Goal: Task Accomplishment & Management: Use online tool/utility

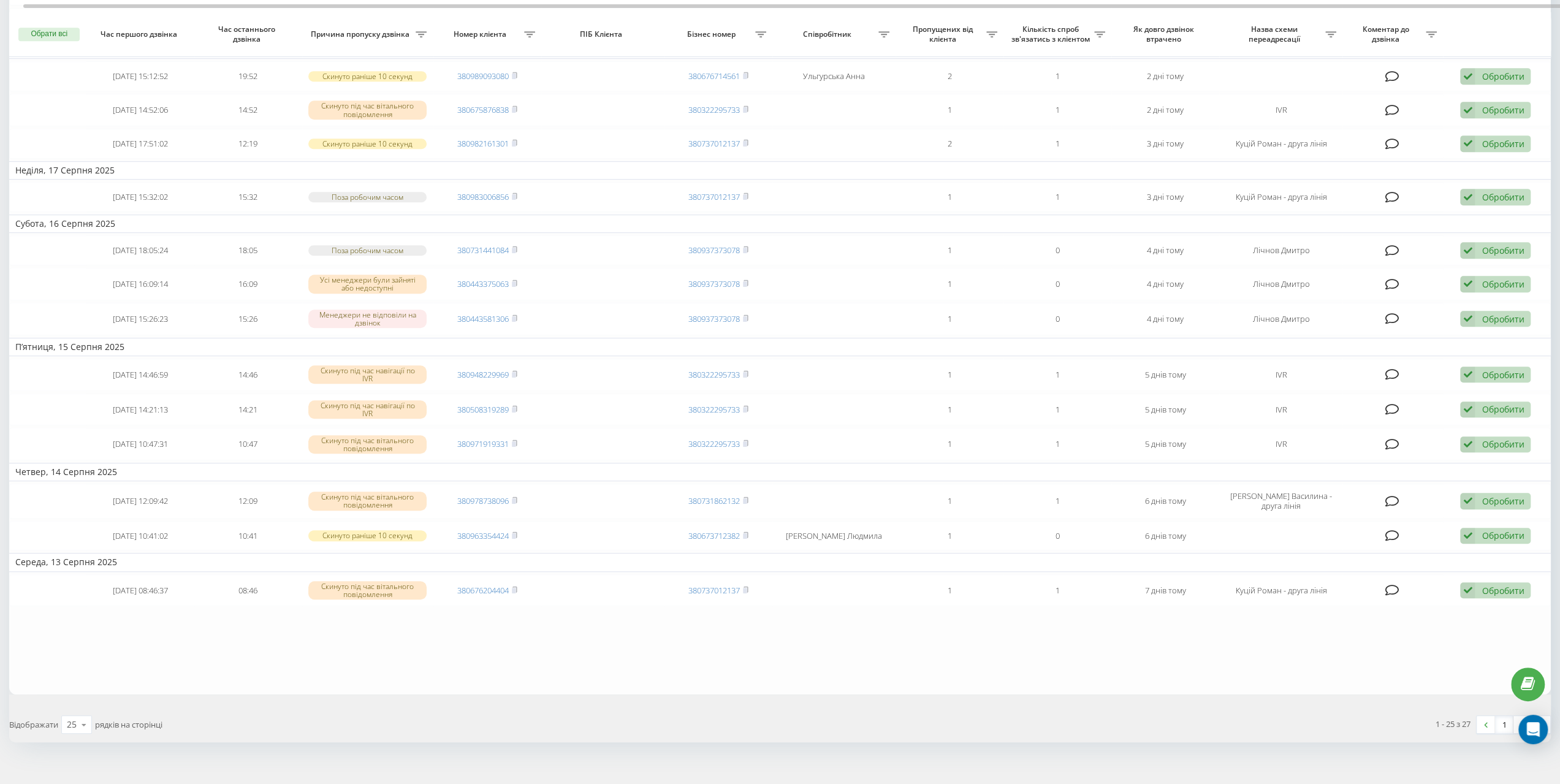
scroll to position [561, 0]
click at [1540, 722] on img at bounding box center [1541, 724] width 4 height 5
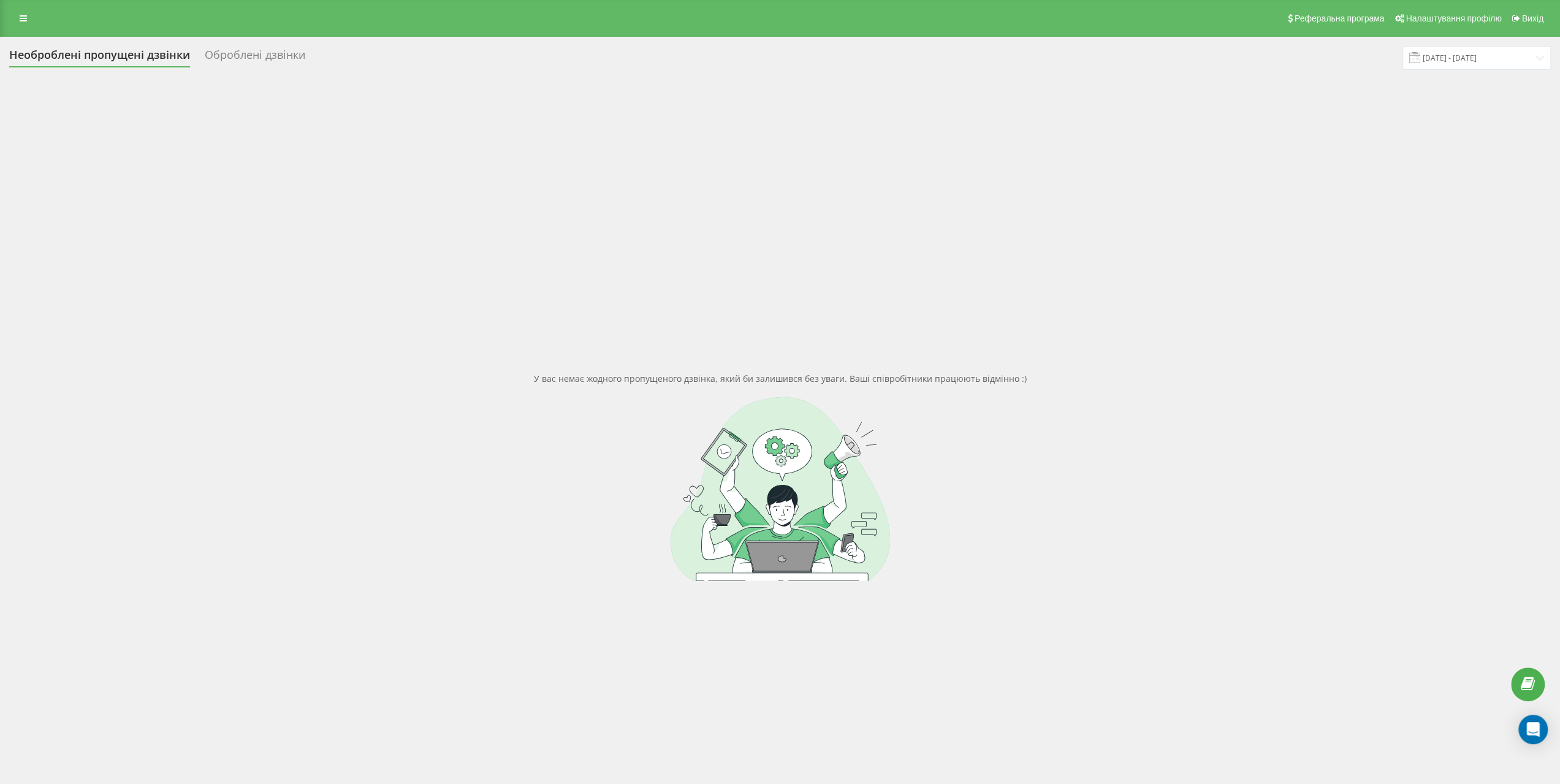
scroll to position [93, 0]
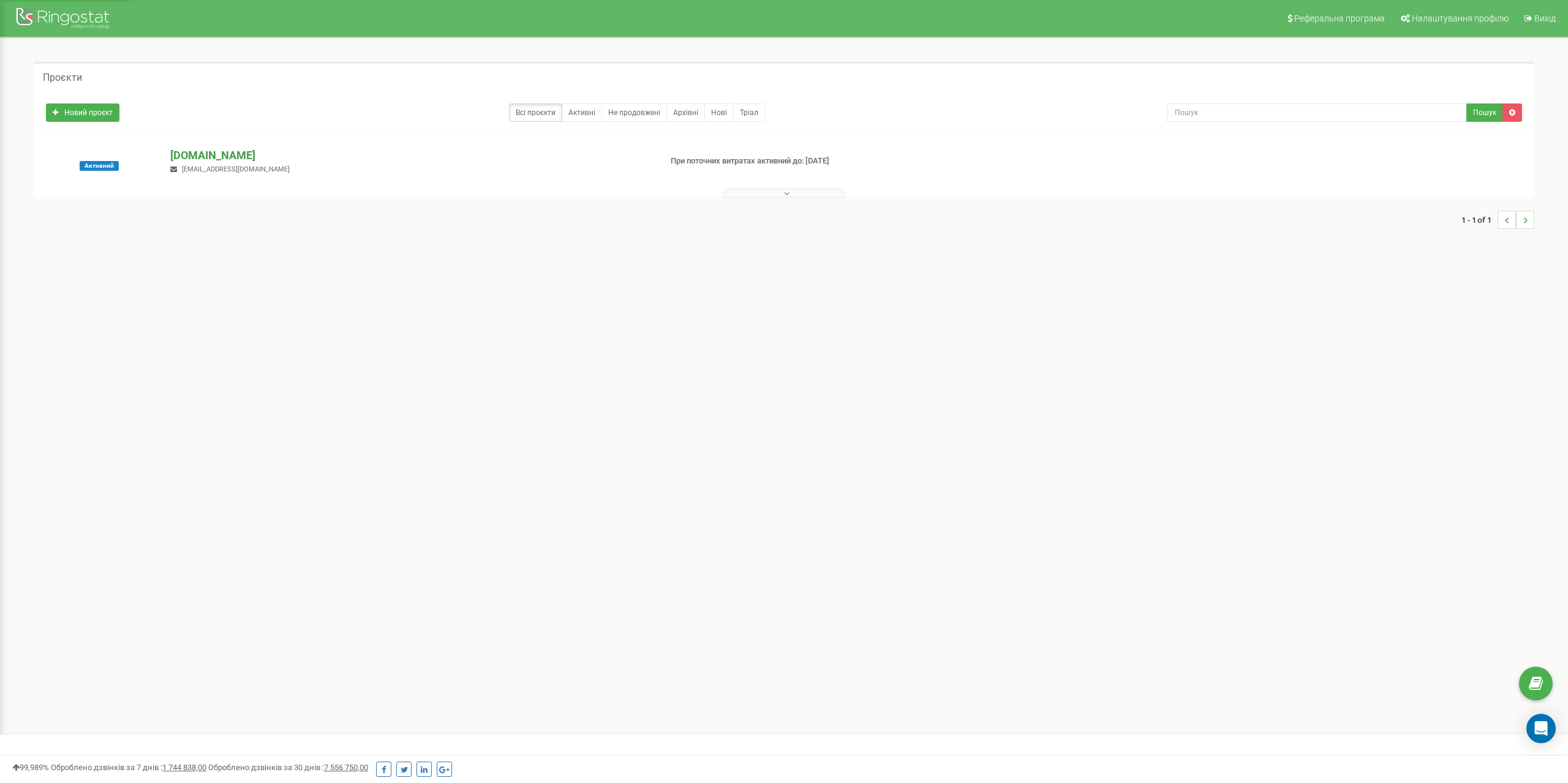
click at [190, 160] on p "[DOMAIN_NAME]" at bounding box center [410, 156] width 479 height 16
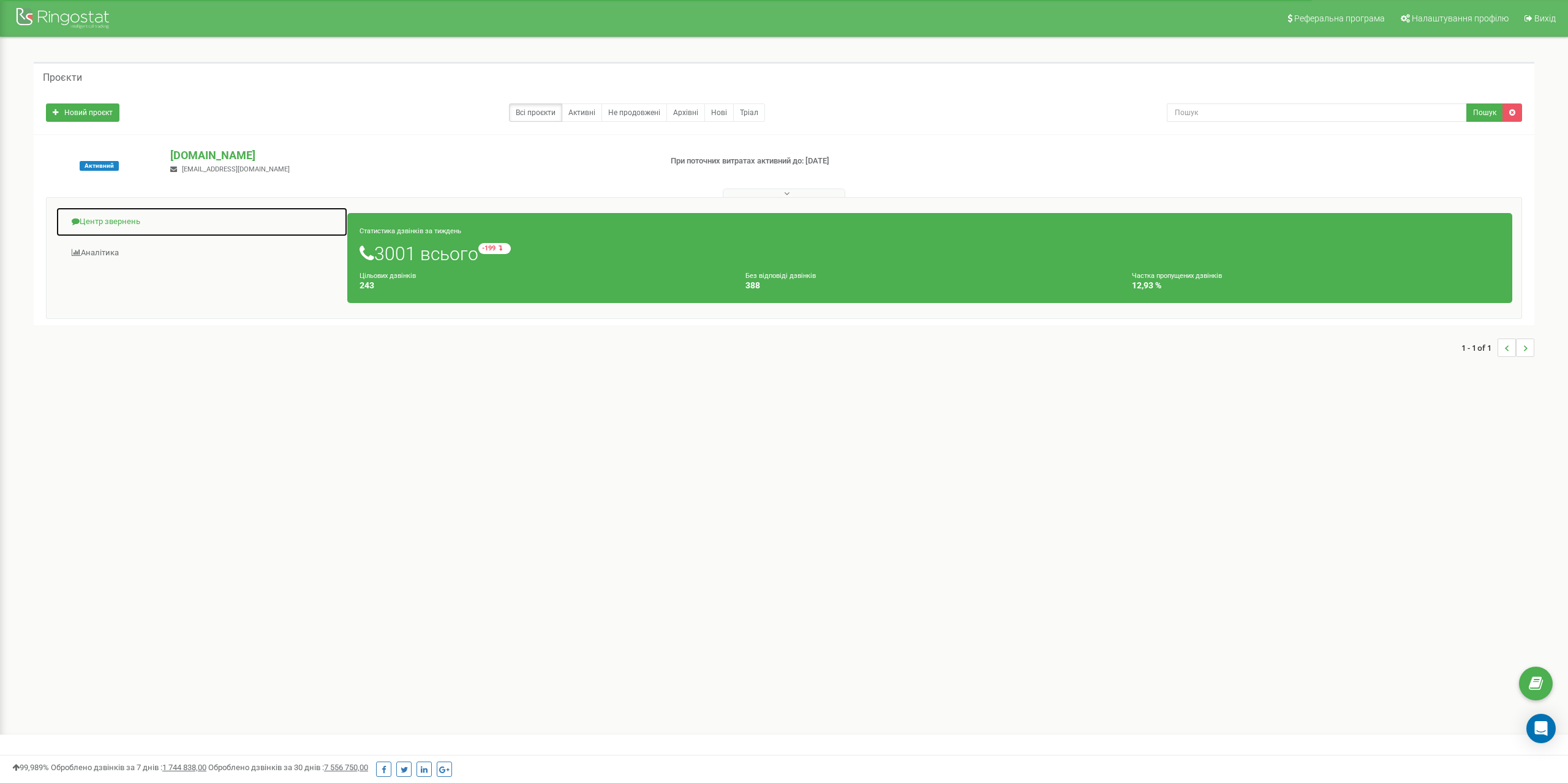
click at [121, 216] on link "Центр звернень" at bounding box center [202, 222] width 292 height 30
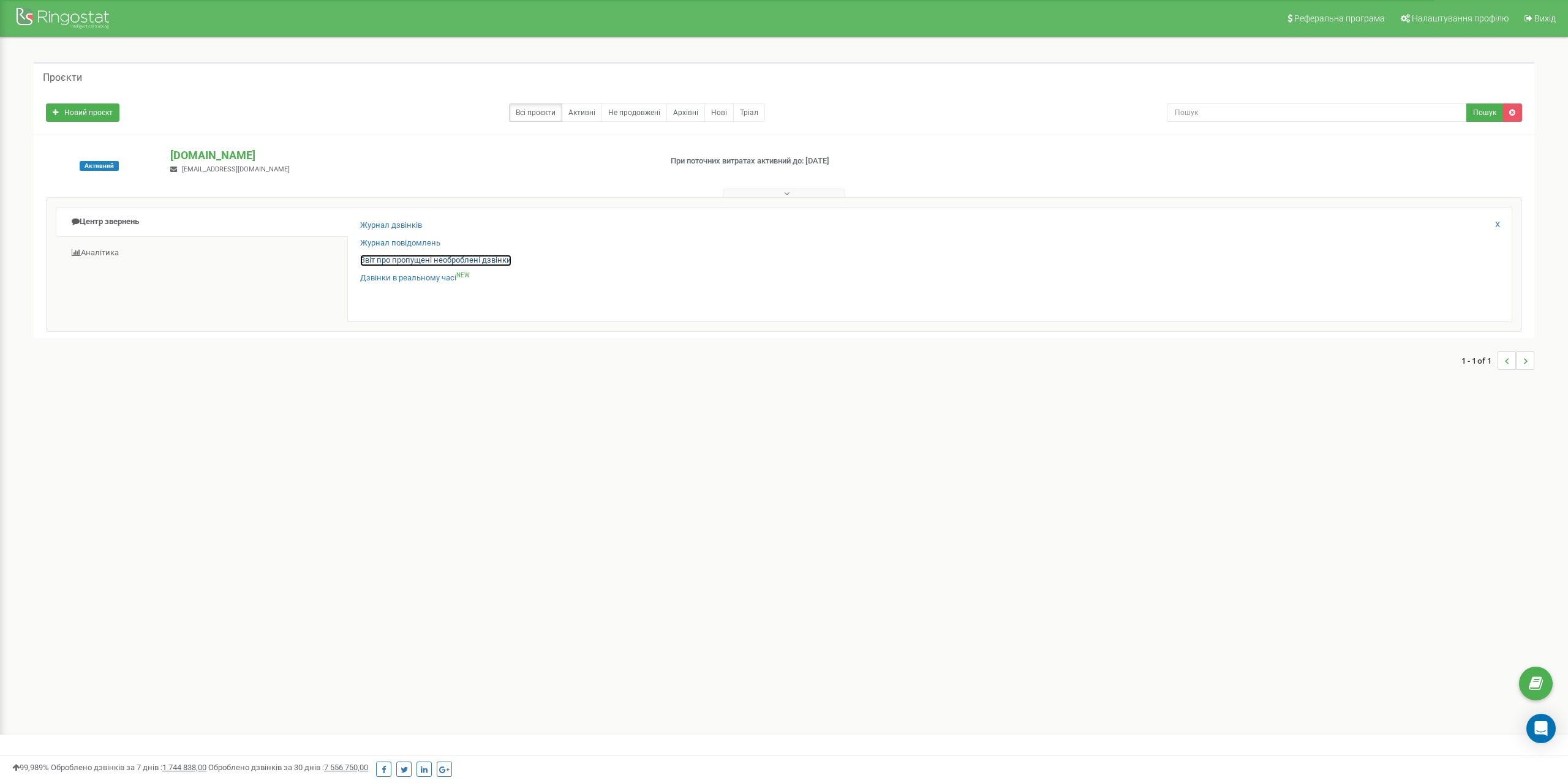
click at [368, 263] on link "Звіт про пропущені необроблені дзвінки" at bounding box center [436, 260] width 151 height 12
click at [372, 261] on link "Звіт про пропущені необроблені дзвінки" at bounding box center [436, 260] width 151 height 12
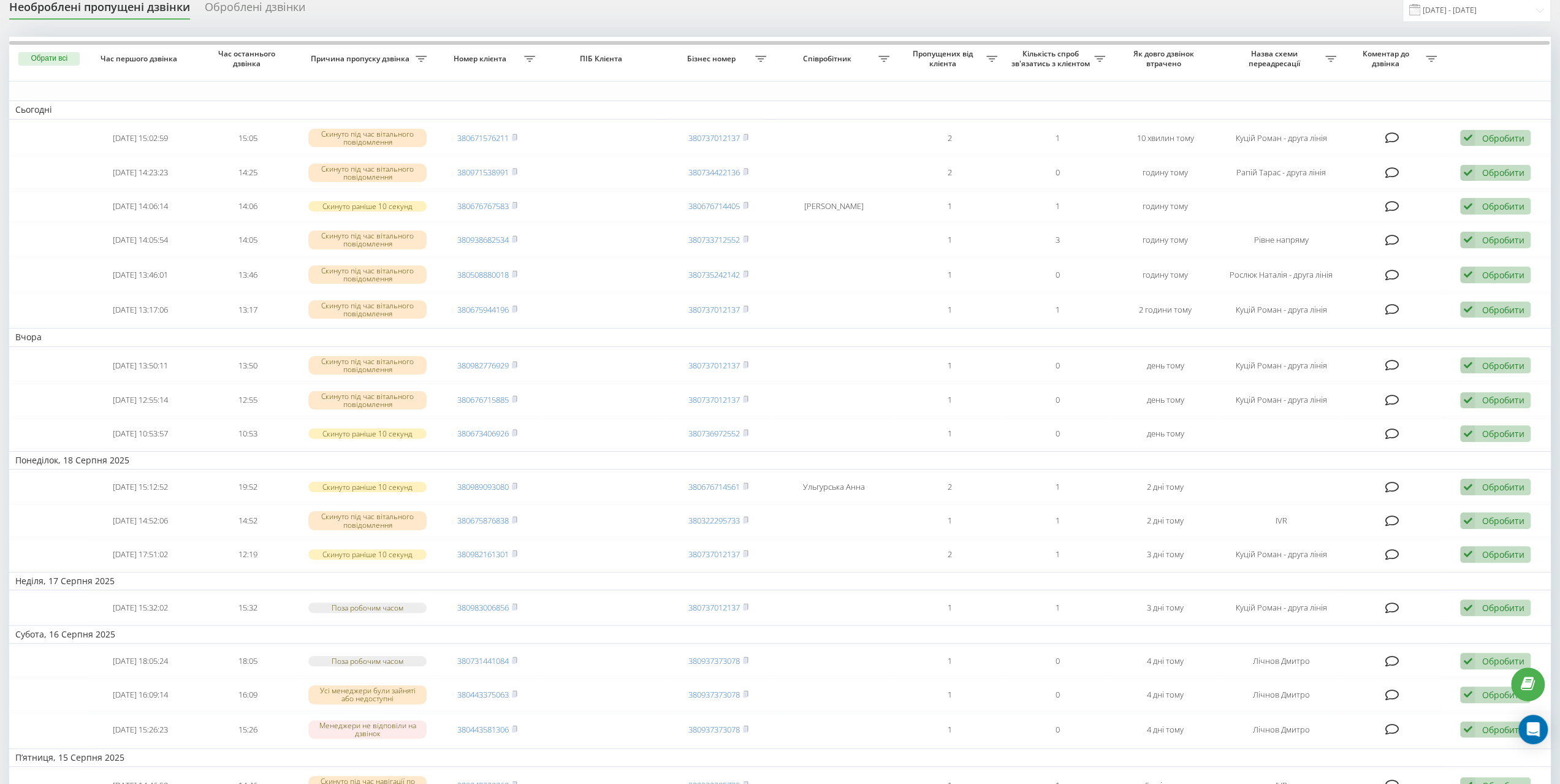
scroll to position [61, 0]
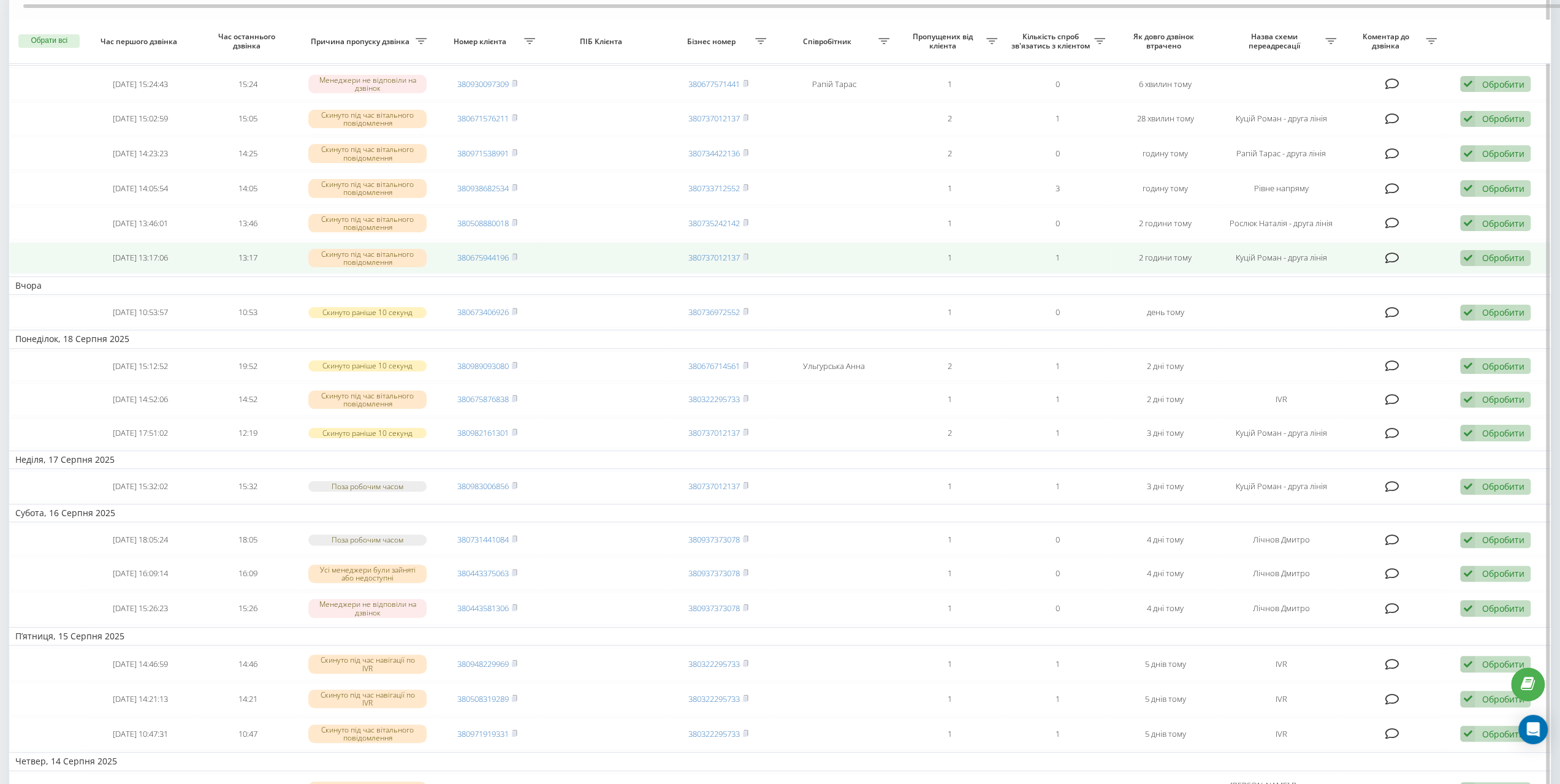
scroll to position [123, 0]
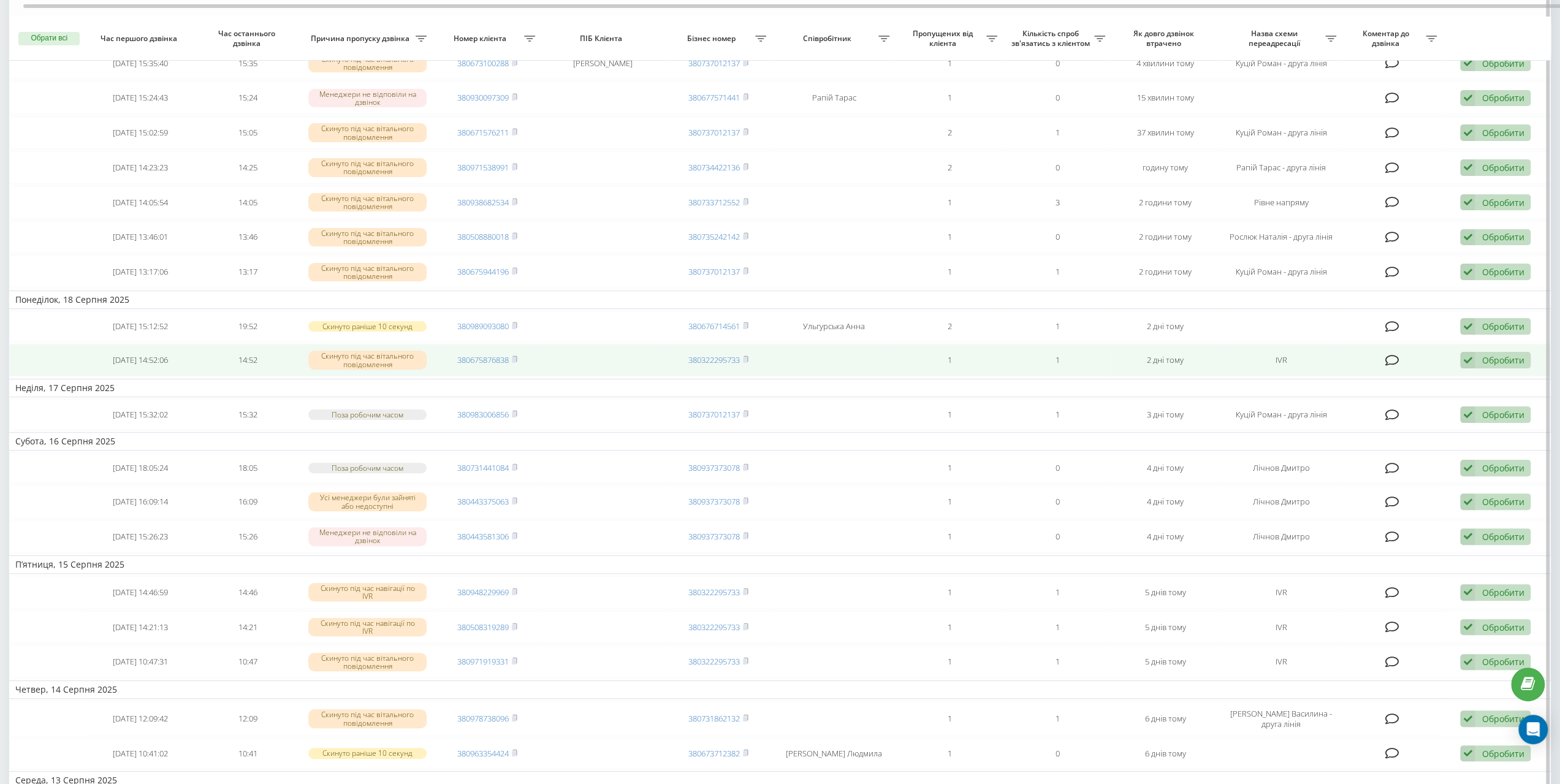
scroll to position [184, 0]
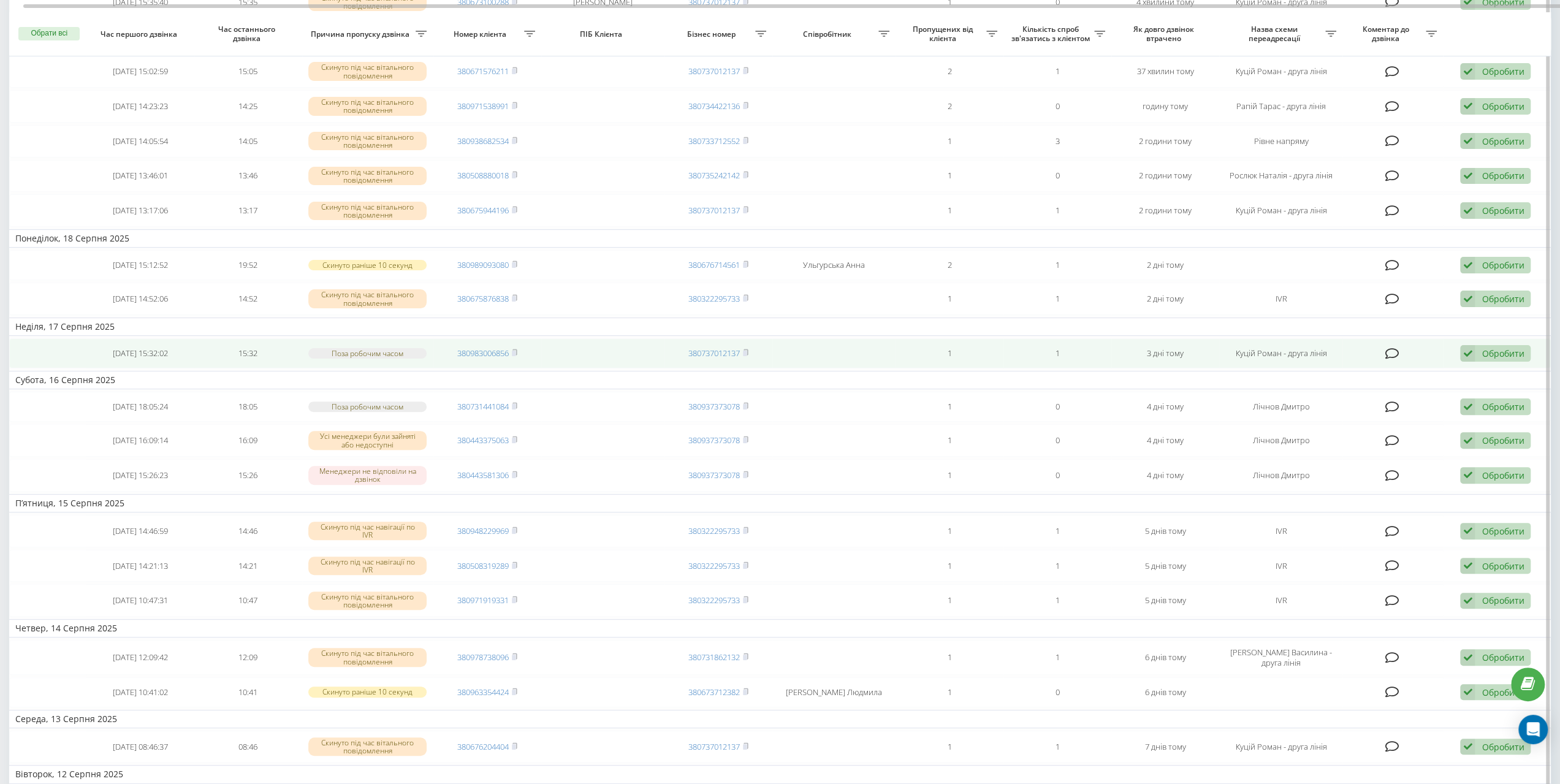
click at [1497, 350] on div "Обробити" at bounding box center [1503, 353] width 43 height 12
click at [1398, 369] on span "Не вдалося зв'язатися" at bounding box center [1357, 373] width 93 height 12
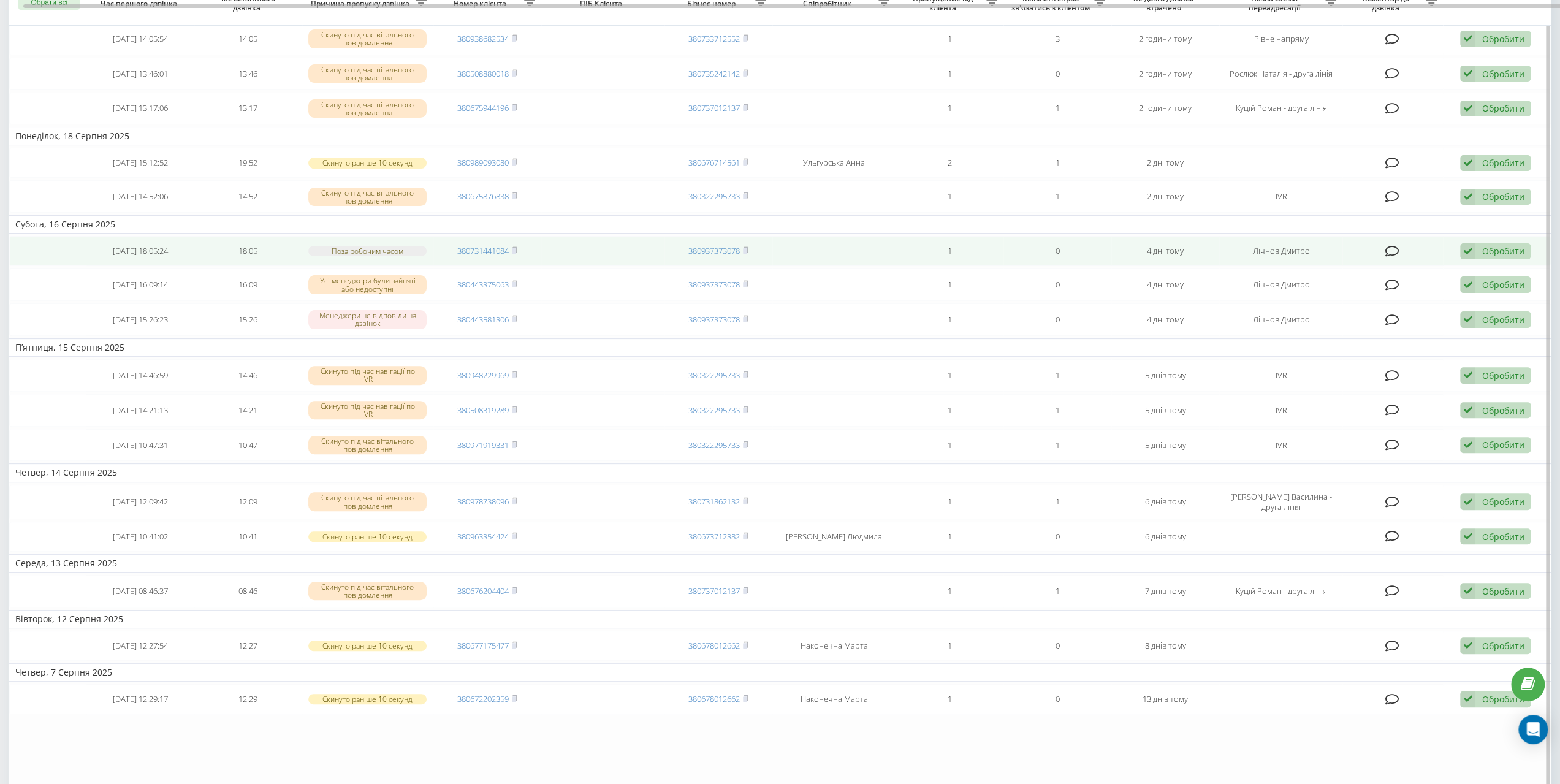
scroll to position [364, 0]
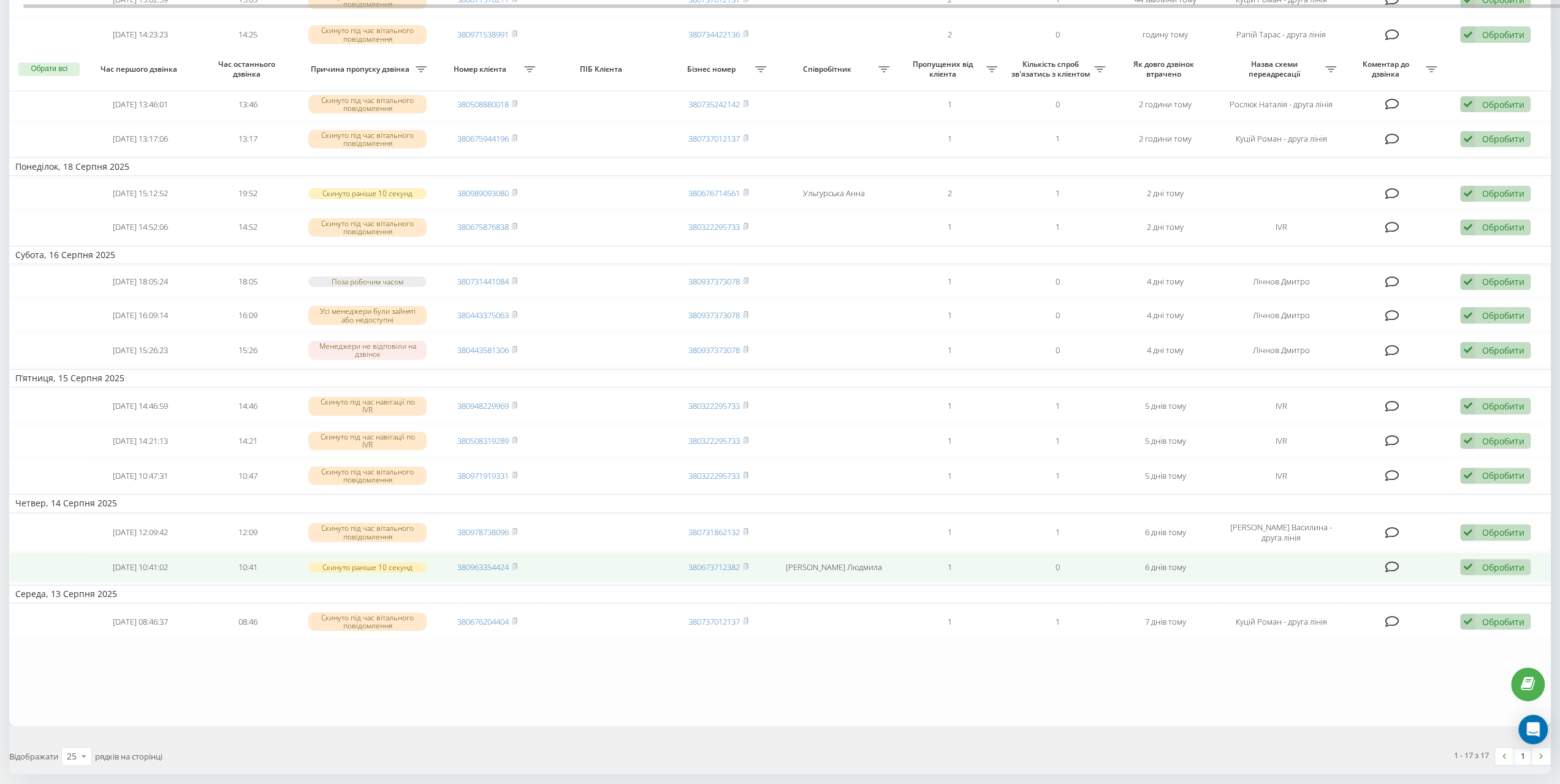
scroll to position [259, 0]
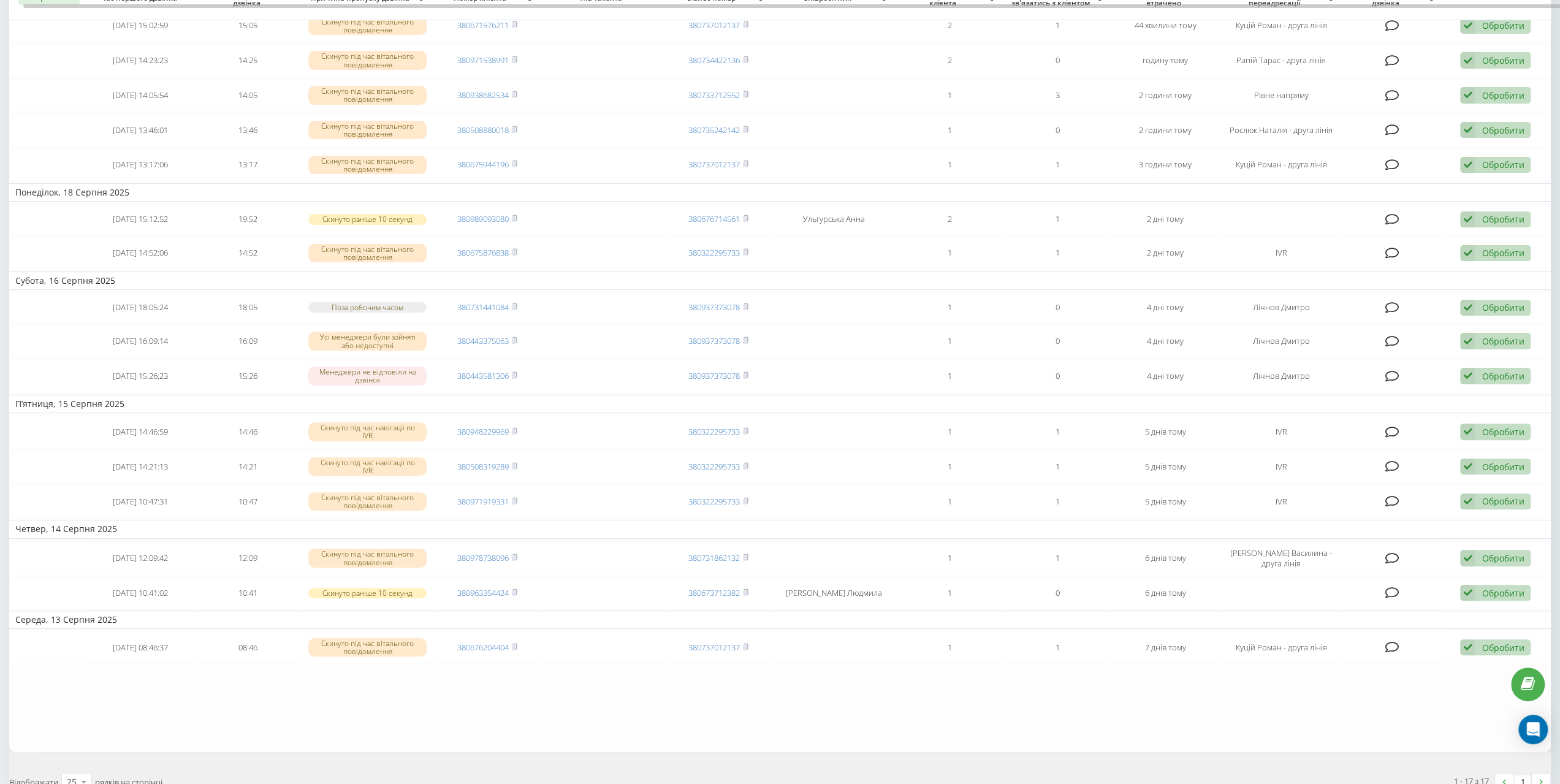
scroll to position [259, 0]
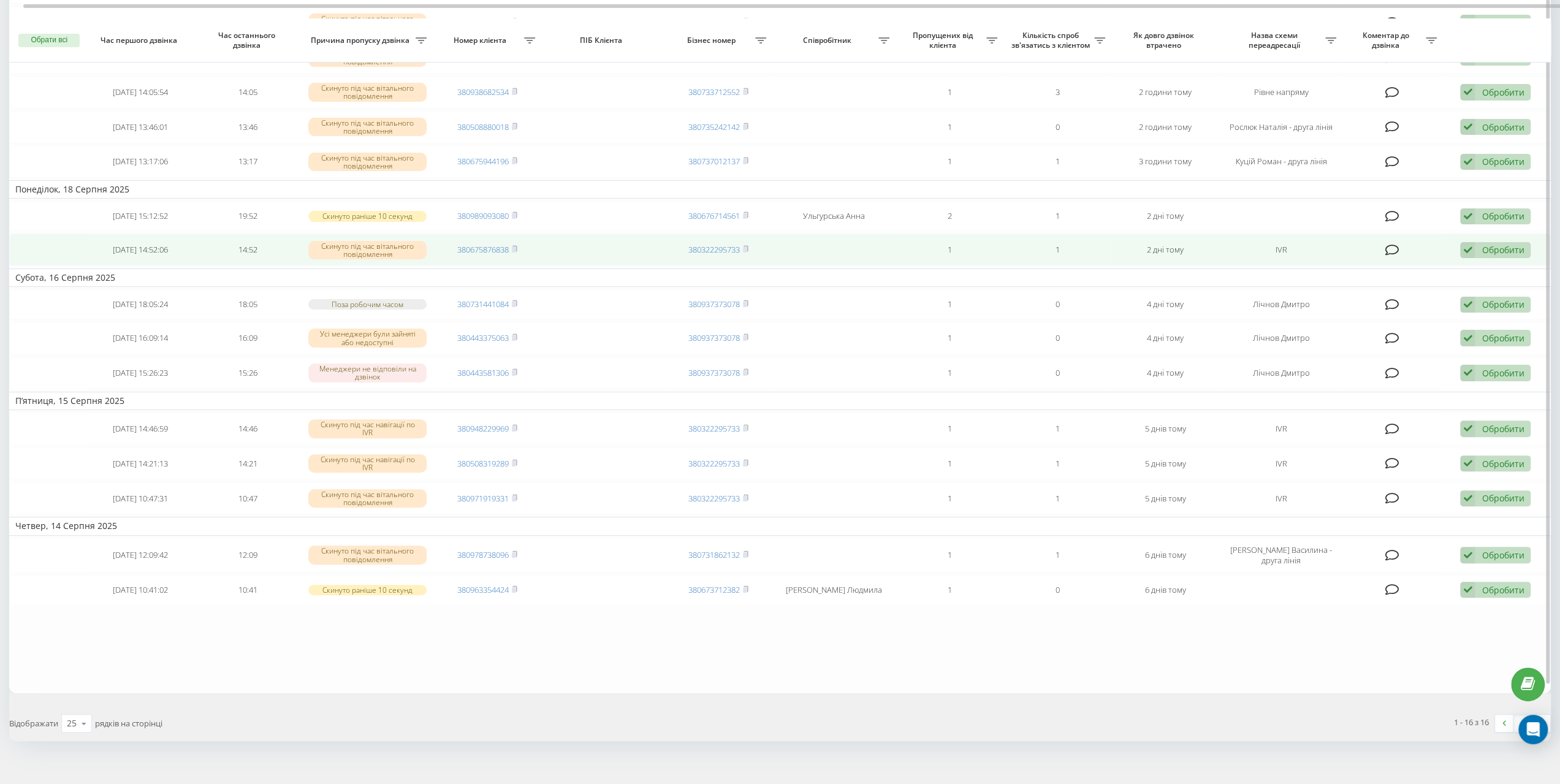
scroll to position [204, 0]
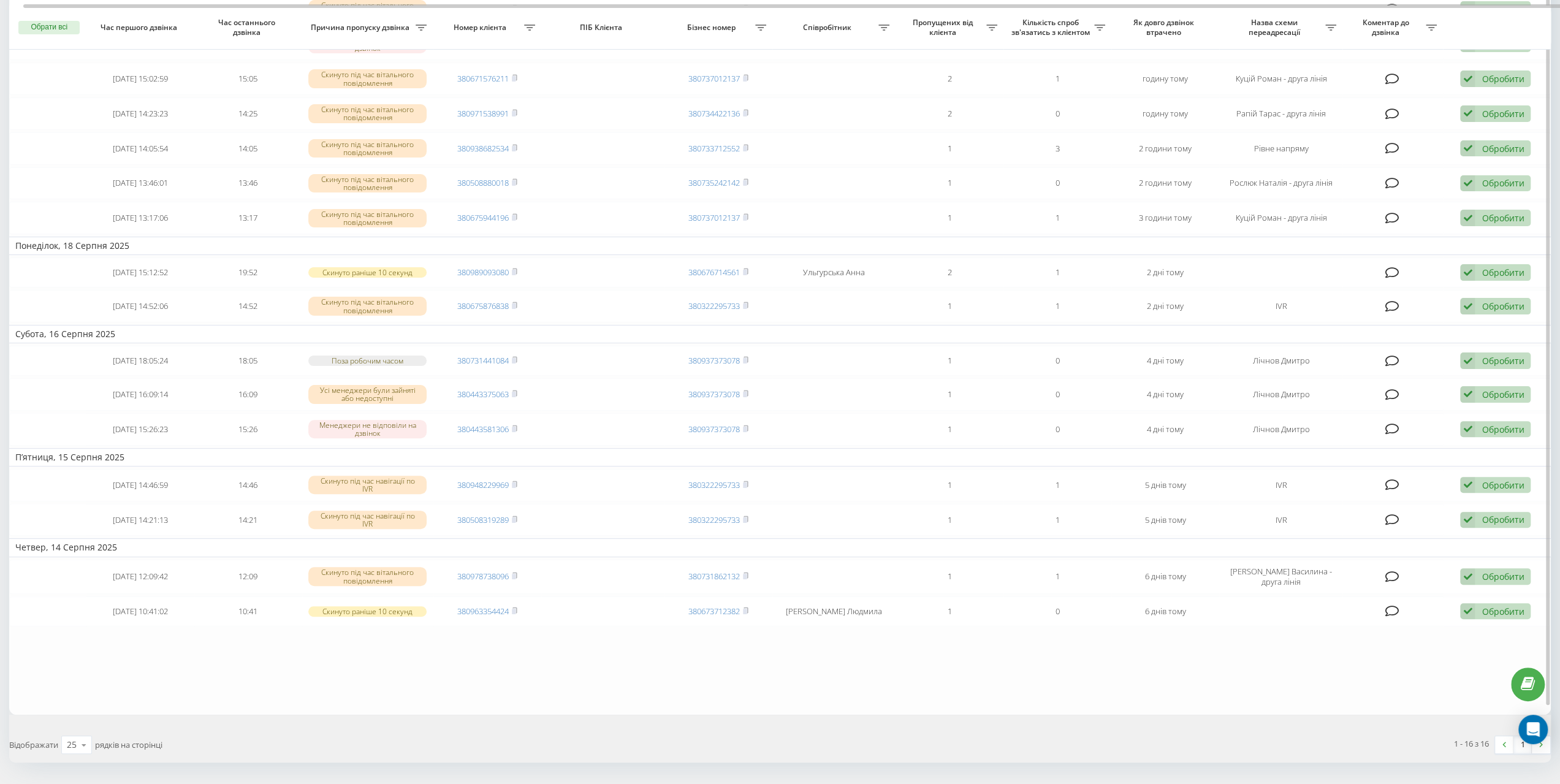
scroll to position [204, 0]
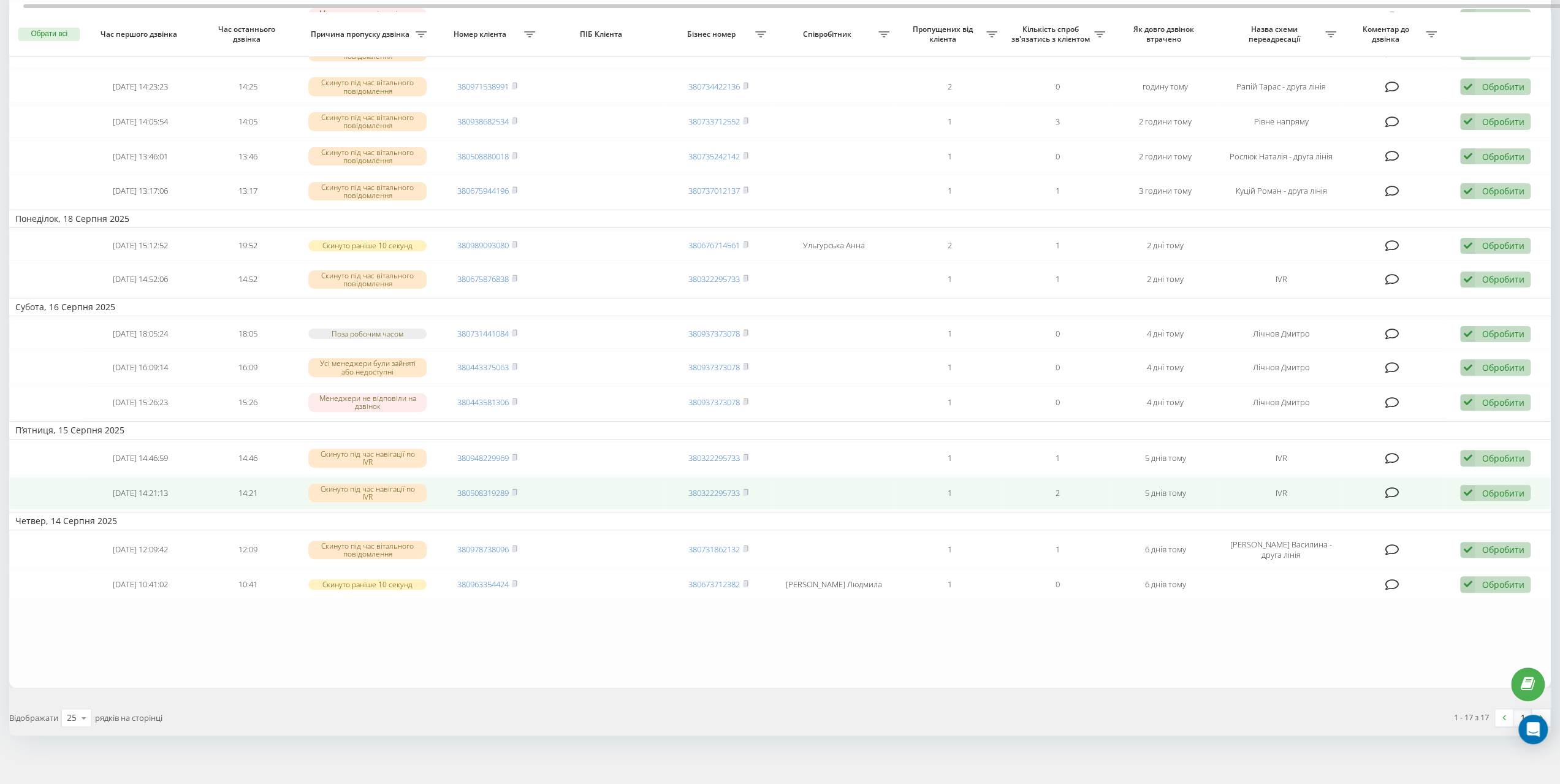
click at [1483, 488] on div "Обробити" at bounding box center [1503, 493] width 43 height 12
click at [1409, 508] on div "Не вдалося зв'язатися" at bounding box center [1416, 513] width 230 height 22
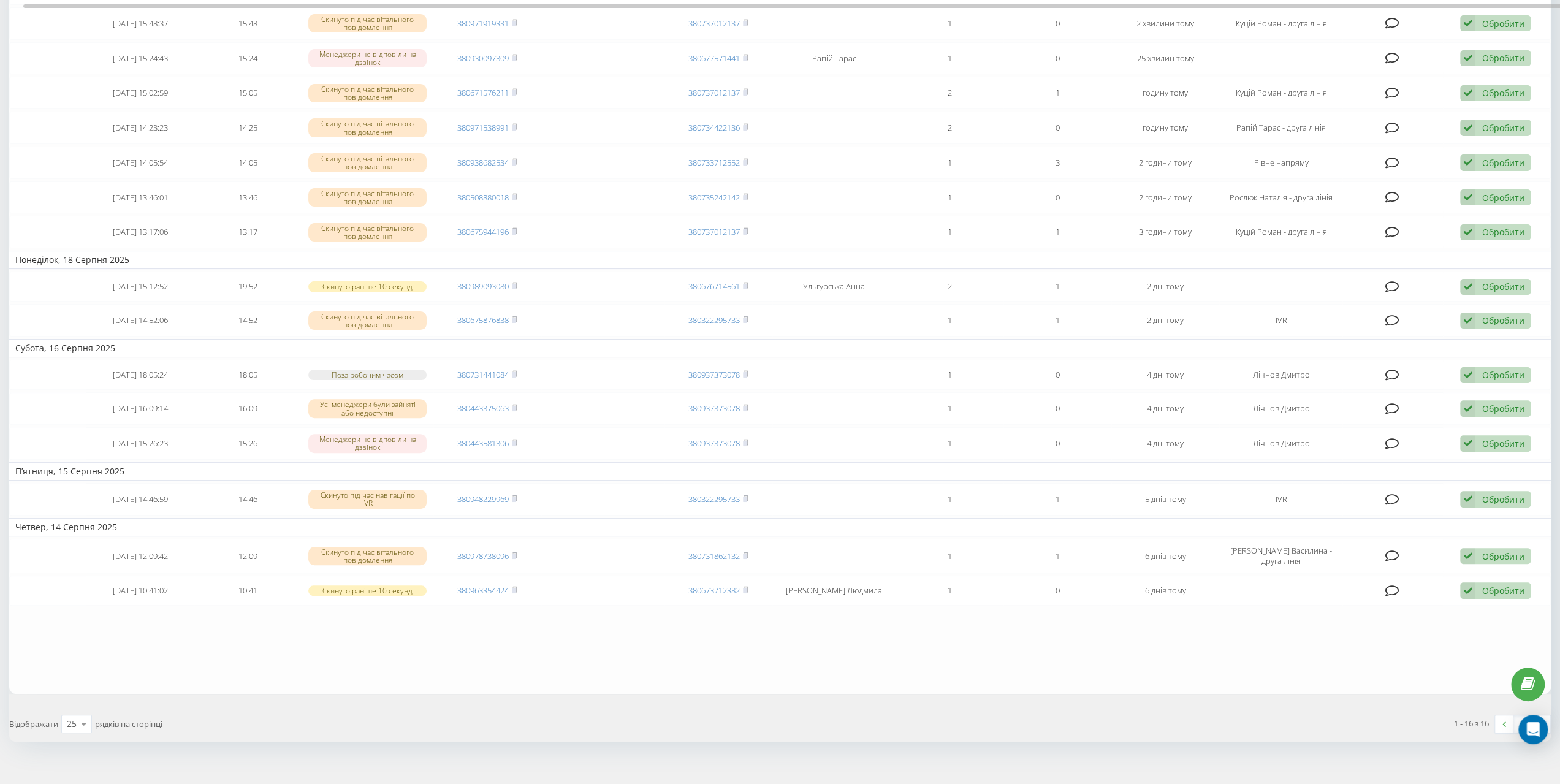
scroll to position [206, 0]
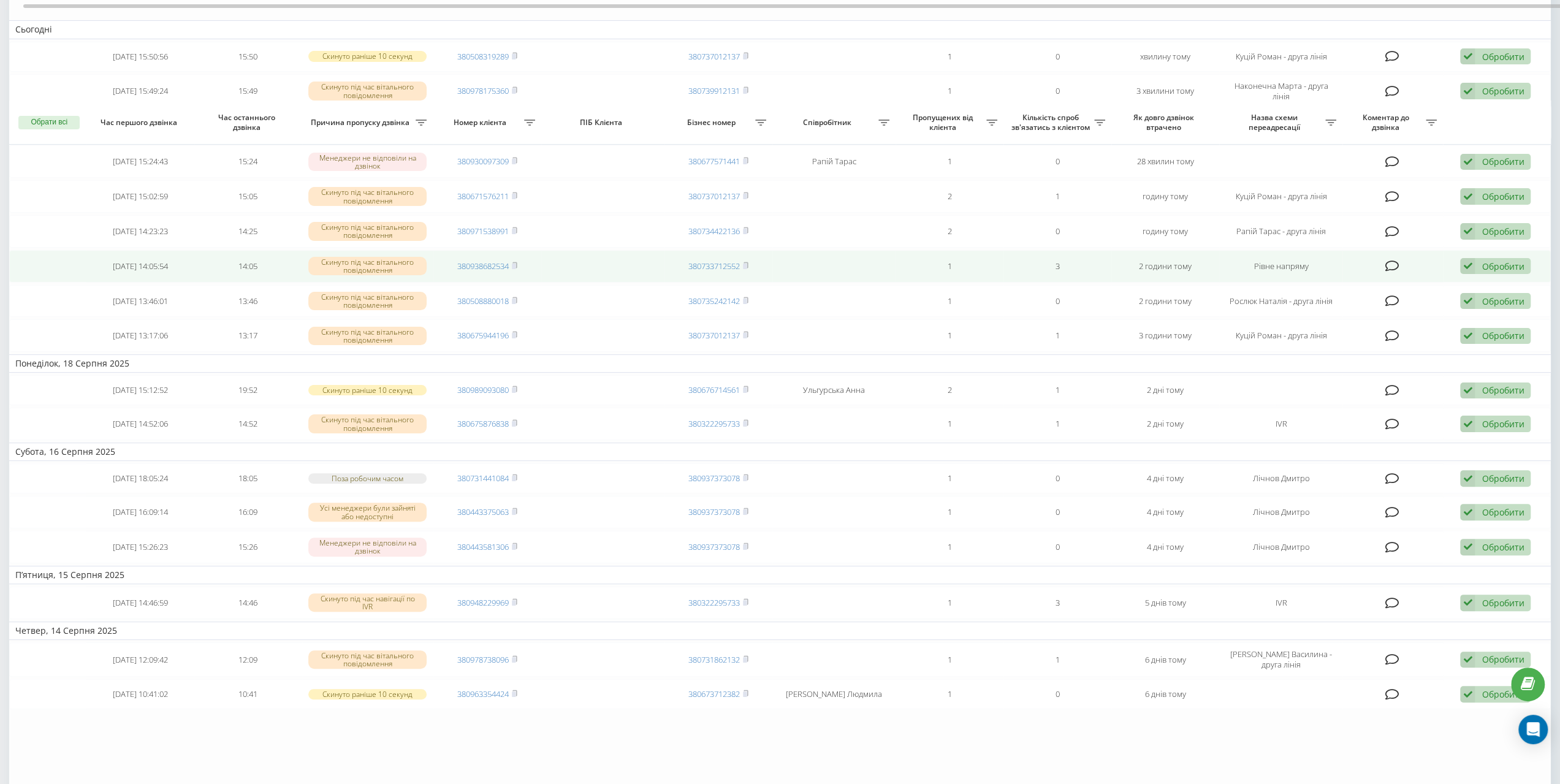
scroll to position [238, 0]
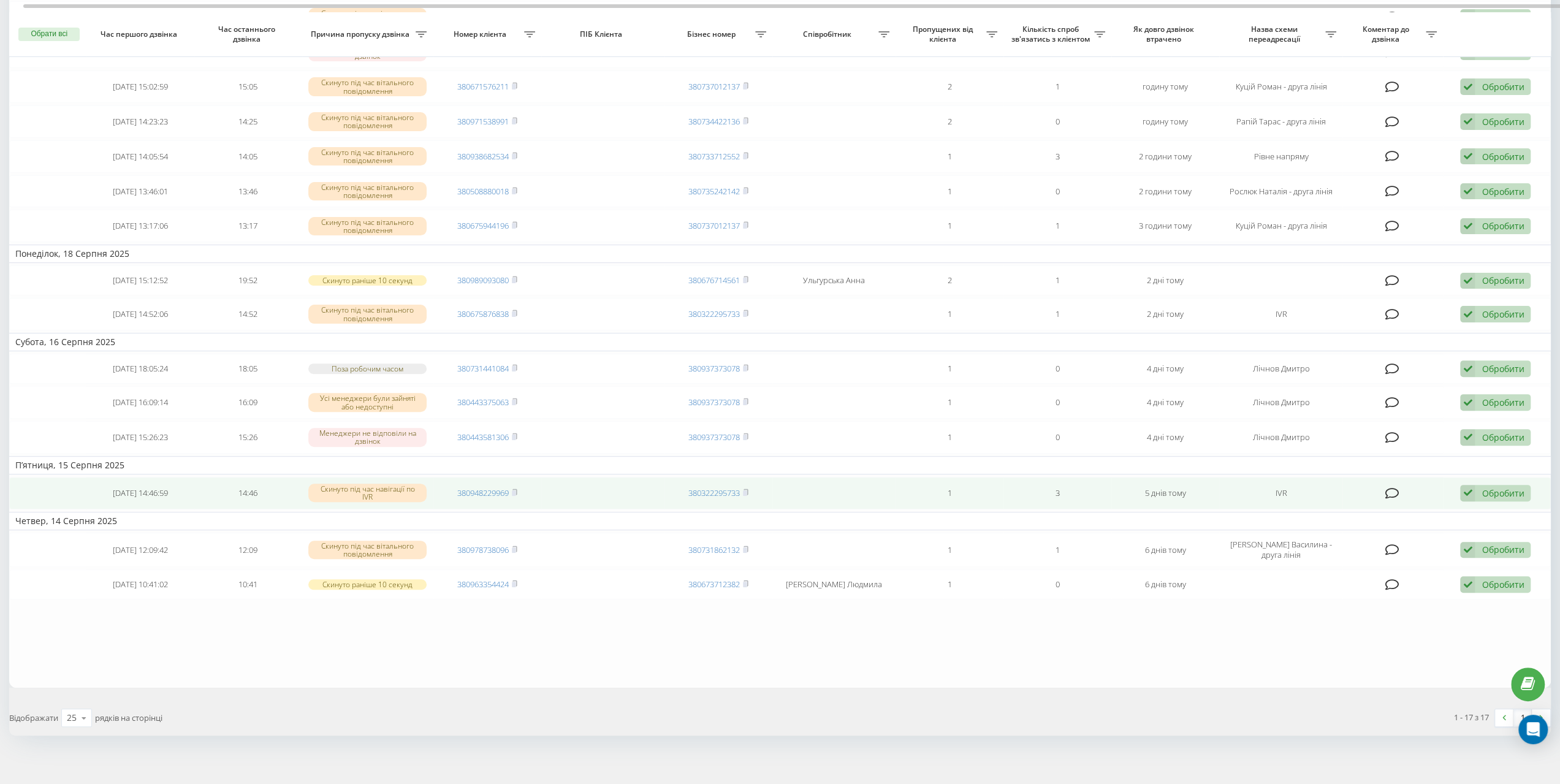
click at [1507, 488] on div "Обробити" at bounding box center [1503, 493] width 43 height 12
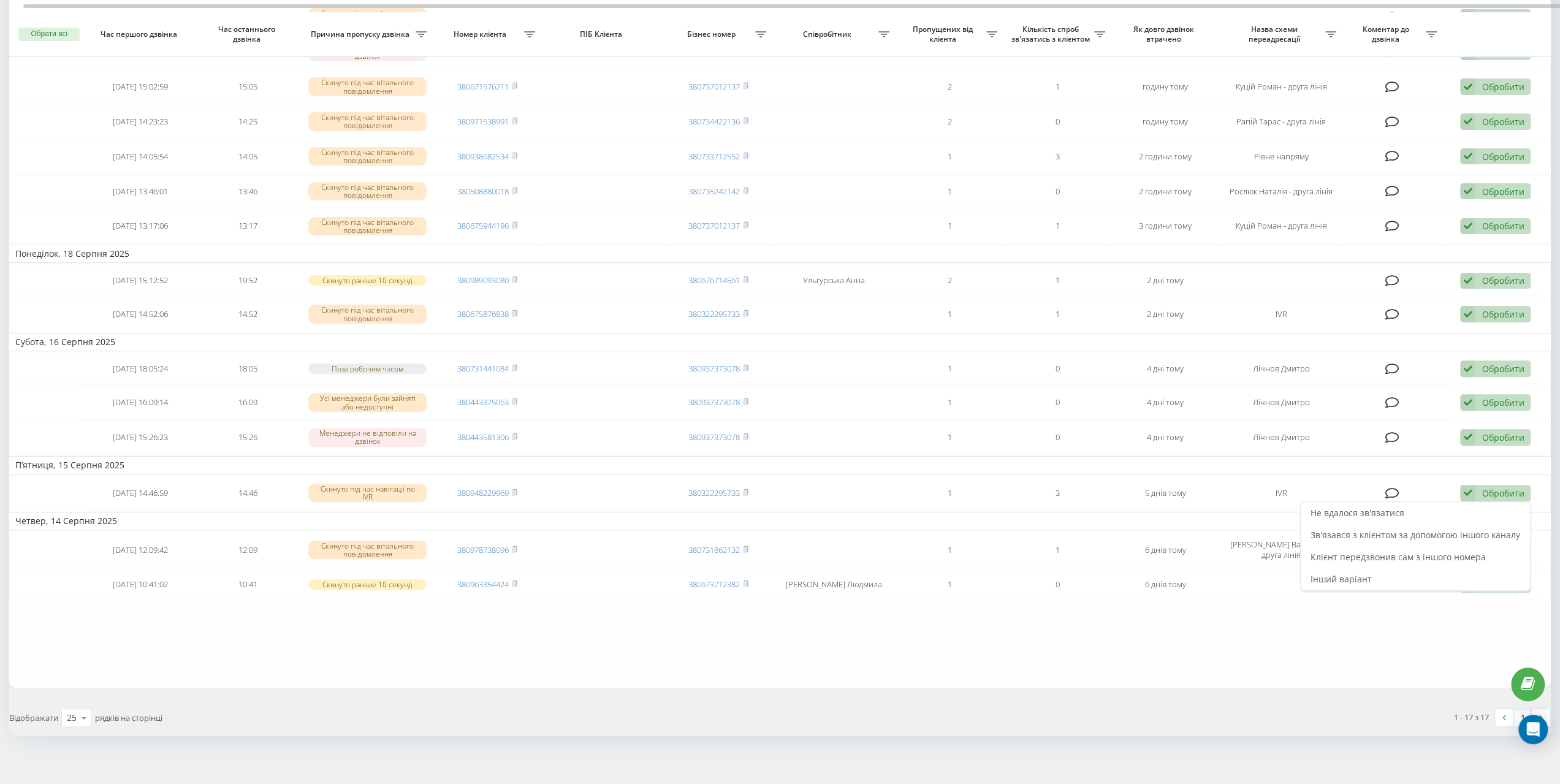
click at [1378, 507] on span "Не вдалося зв'язатися" at bounding box center [1357, 513] width 93 height 12
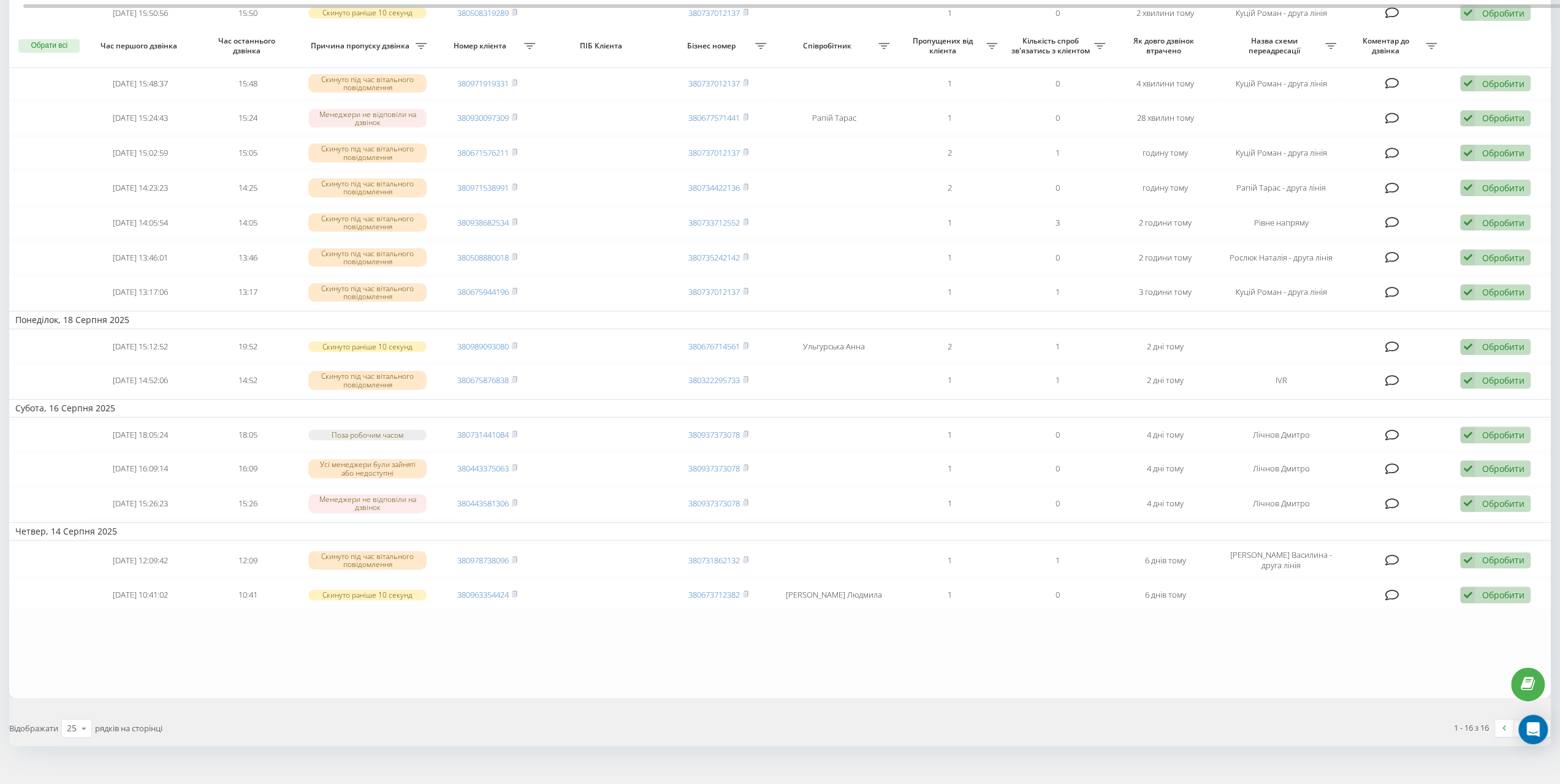
scroll to position [183, 0]
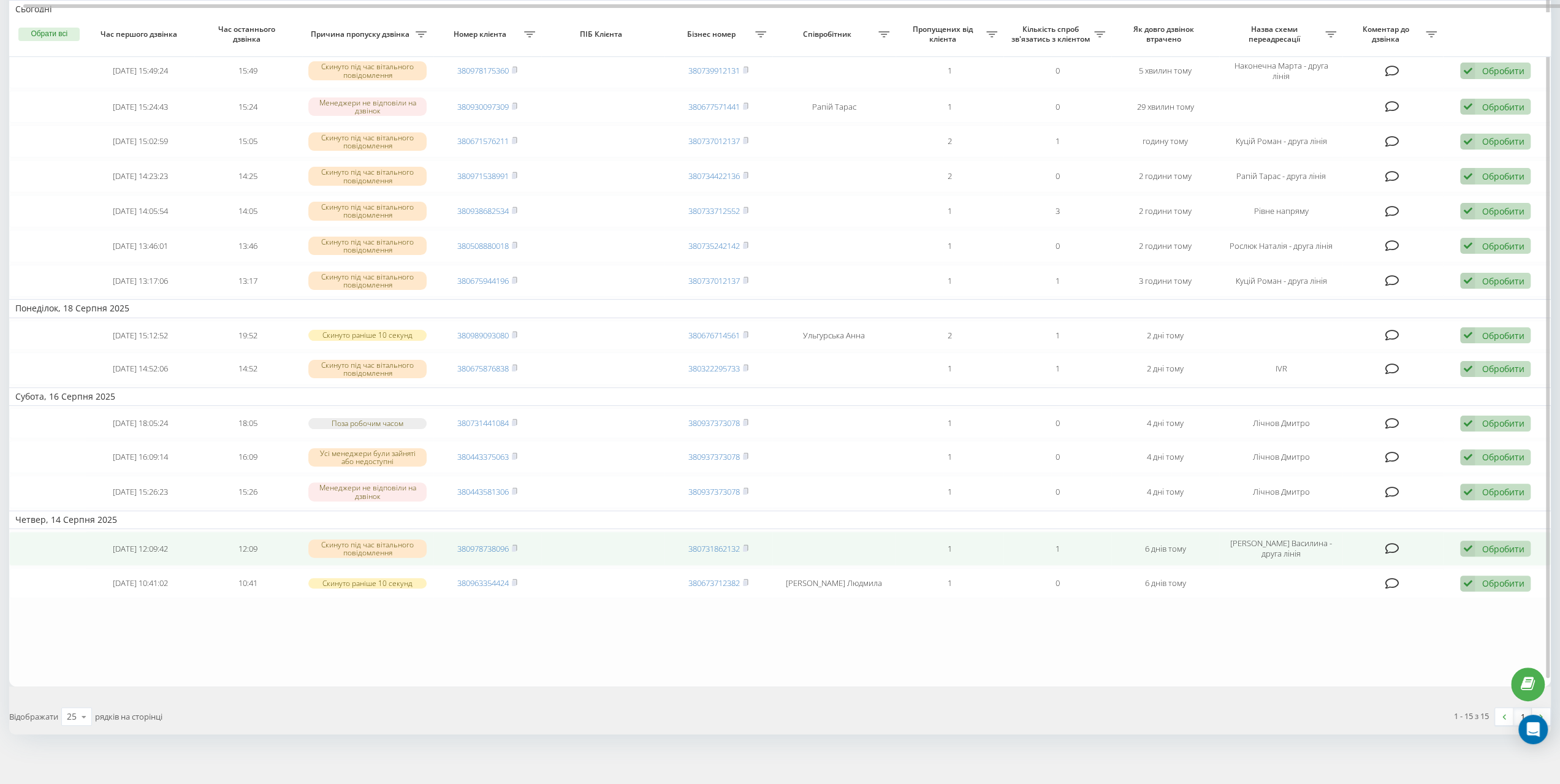
click at [1492, 544] on div "Обробити" at bounding box center [1503, 548] width 43 height 12
click at [1385, 562] on span "Не вдалося зв'язатися" at bounding box center [1357, 568] width 93 height 12
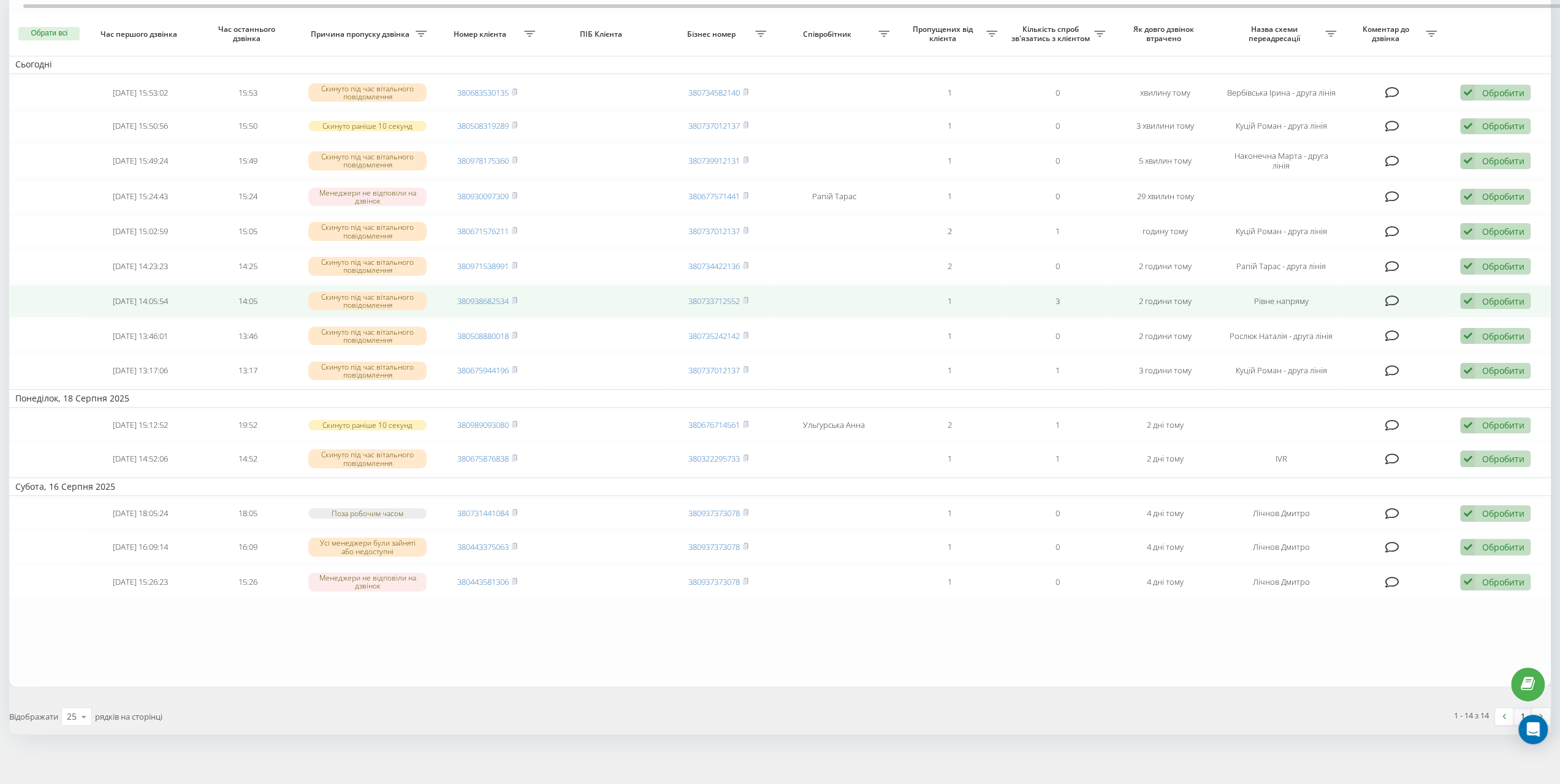
scroll to position [94, 0]
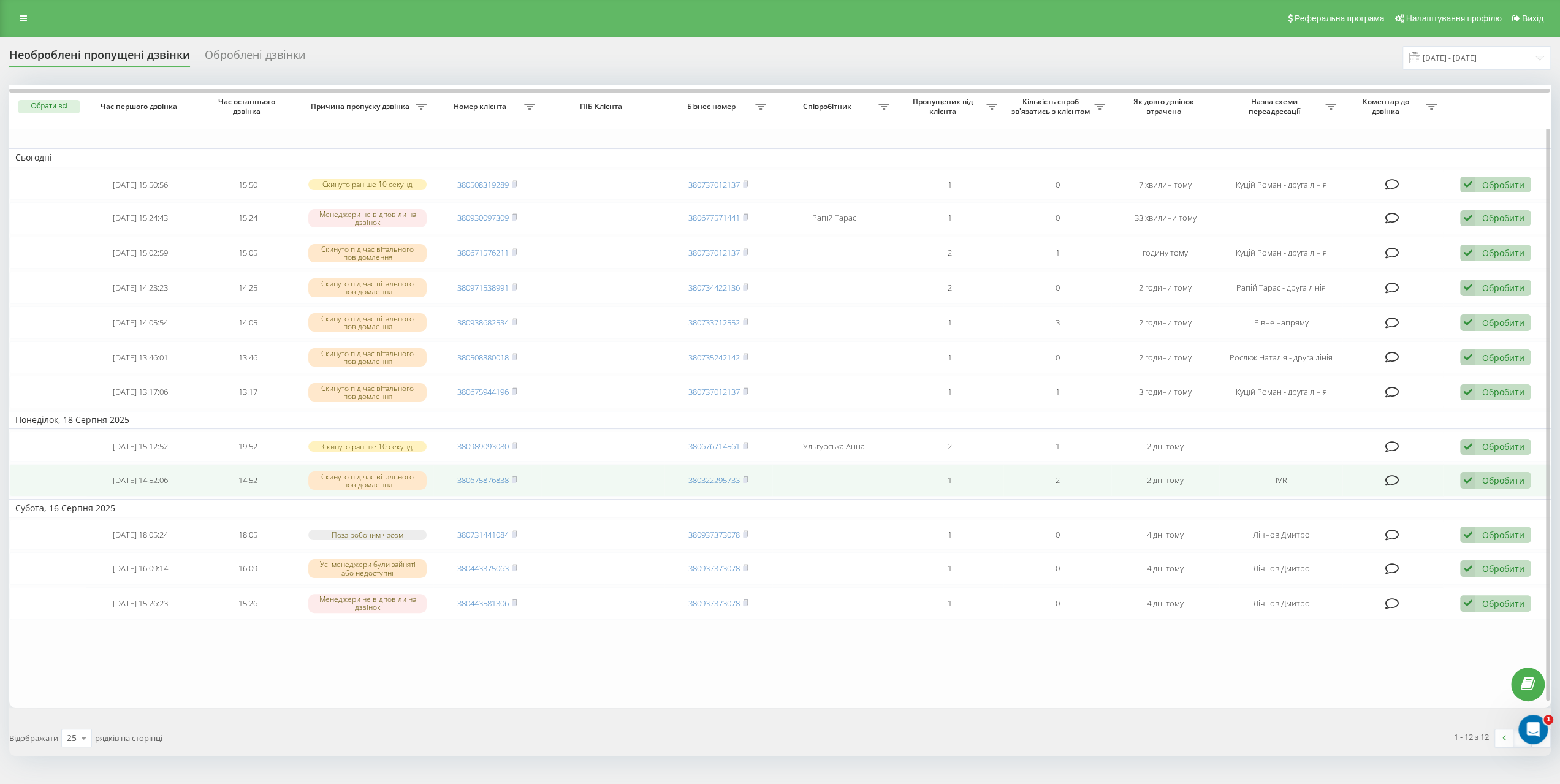
click at [1516, 478] on div "Обробити" at bounding box center [1503, 480] width 43 height 12
click at [1363, 496] on span "Не вдалося зв'язатися" at bounding box center [1357, 499] width 93 height 12
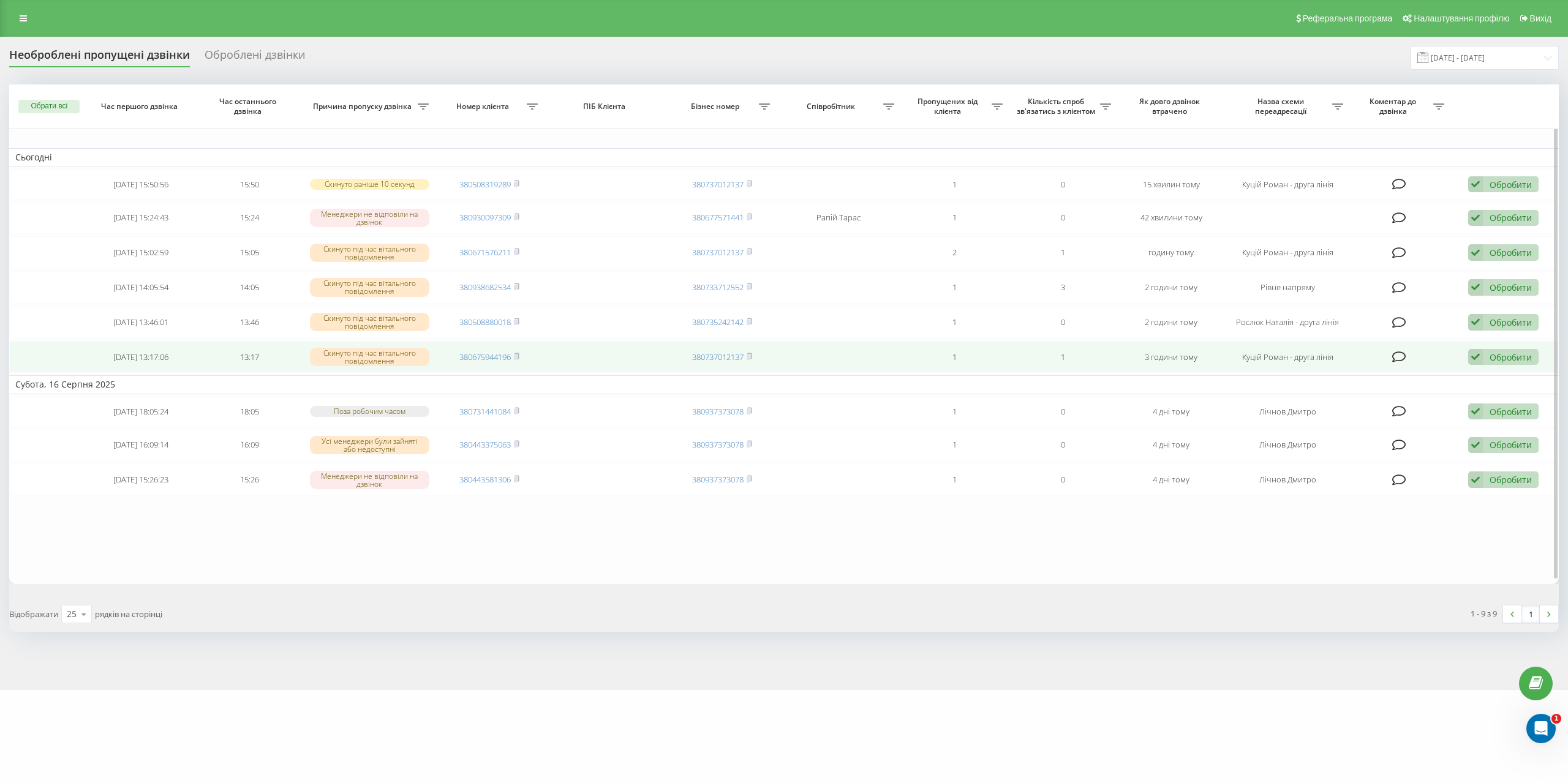
click at [1493, 351] on div "Обробити" at bounding box center [1511, 356] width 43 height 12
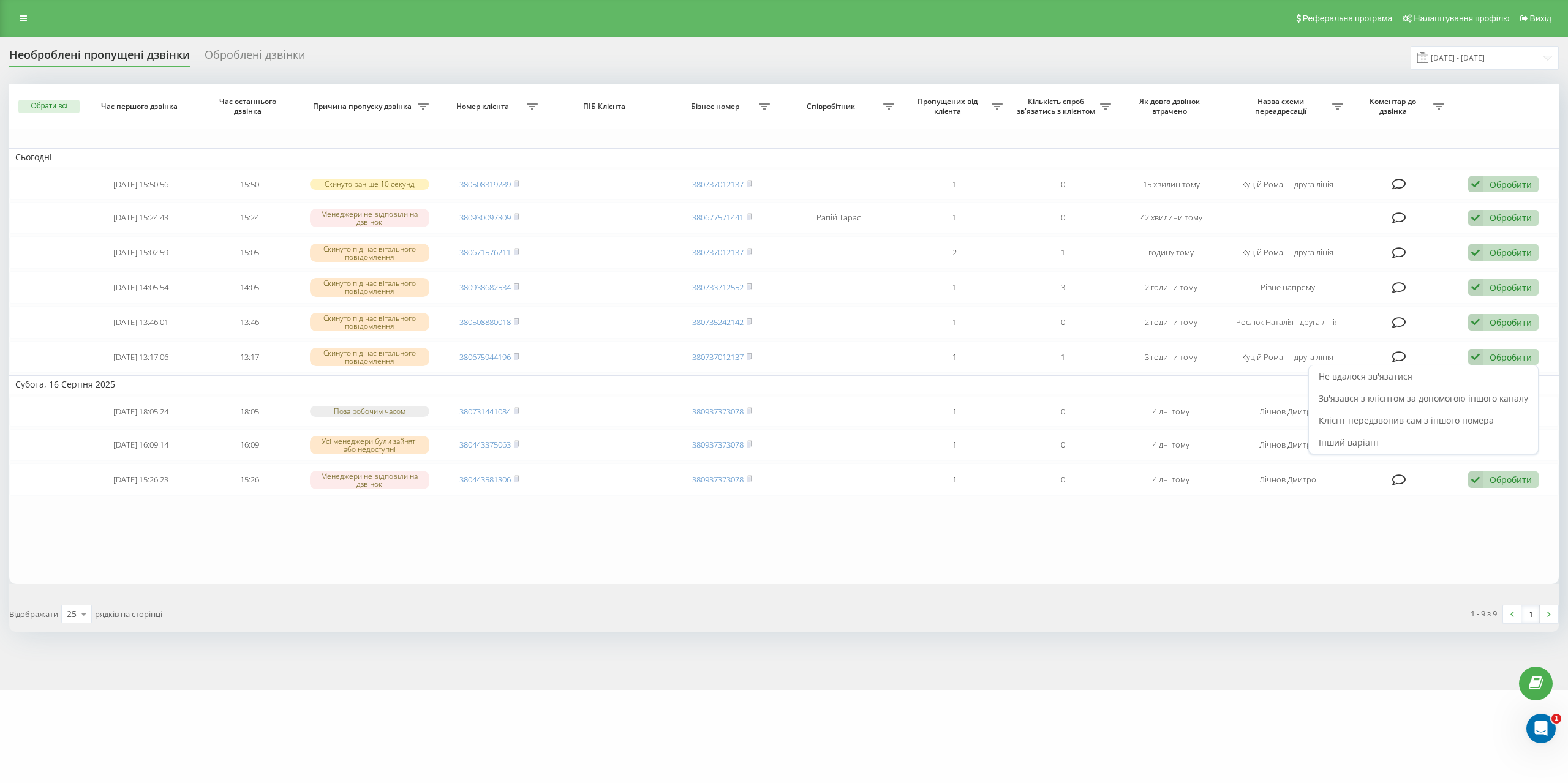
click at [1420, 396] on span "Зв'язався з клієнтом за допомогою іншого каналу" at bounding box center [1423, 398] width 210 height 12
